Goal: Task Accomplishment & Management: Manage account settings

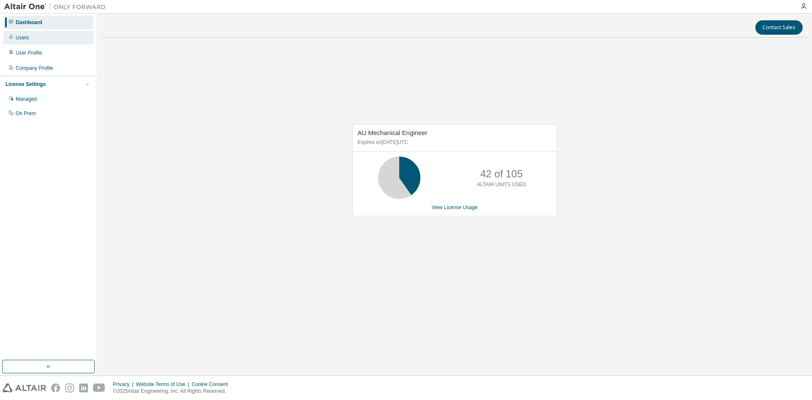
click at [24, 40] on div "Users" at bounding box center [22, 37] width 13 height 7
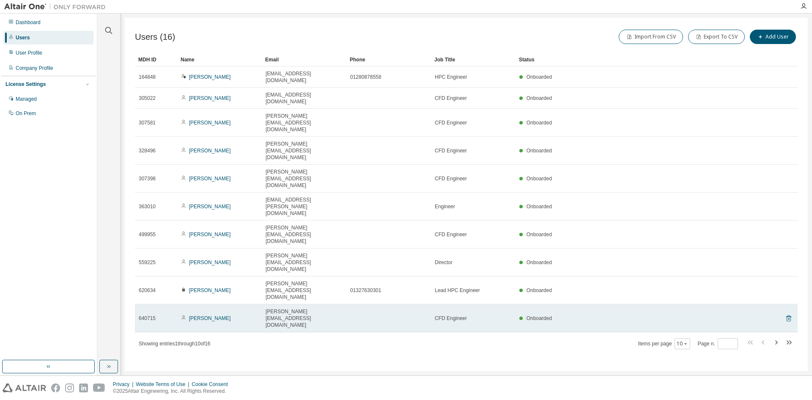
click at [787, 313] on icon at bounding box center [789, 318] width 8 height 10
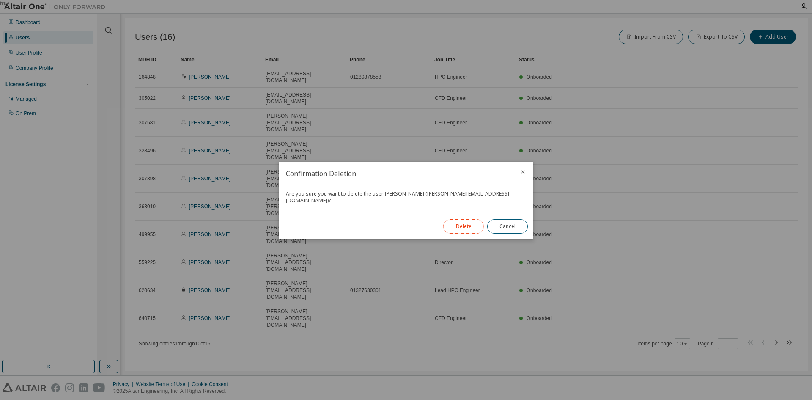
click at [462, 221] on button "Delete" at bounding box center [463, 226] width 41 height 14
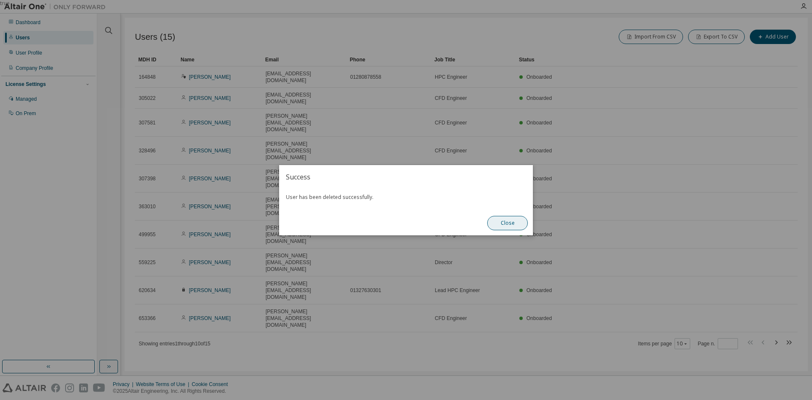
click at [509, 221] on button "Close" at bounding box center [507, 223] width 41 height 14
